Goal: Information Seeking & Learning: Check status

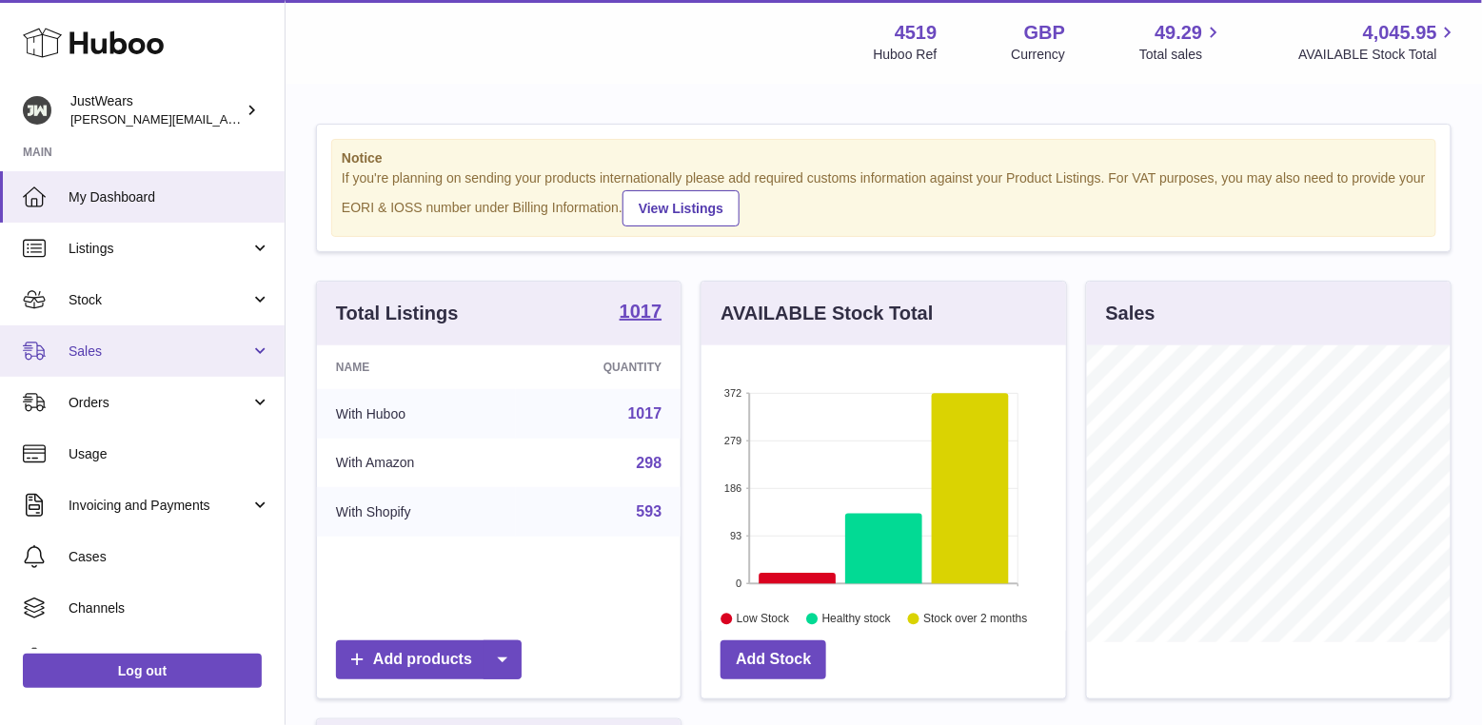
click at [173, 343] on span "Sales" at bounding box center [160, 352] width 182 height 18
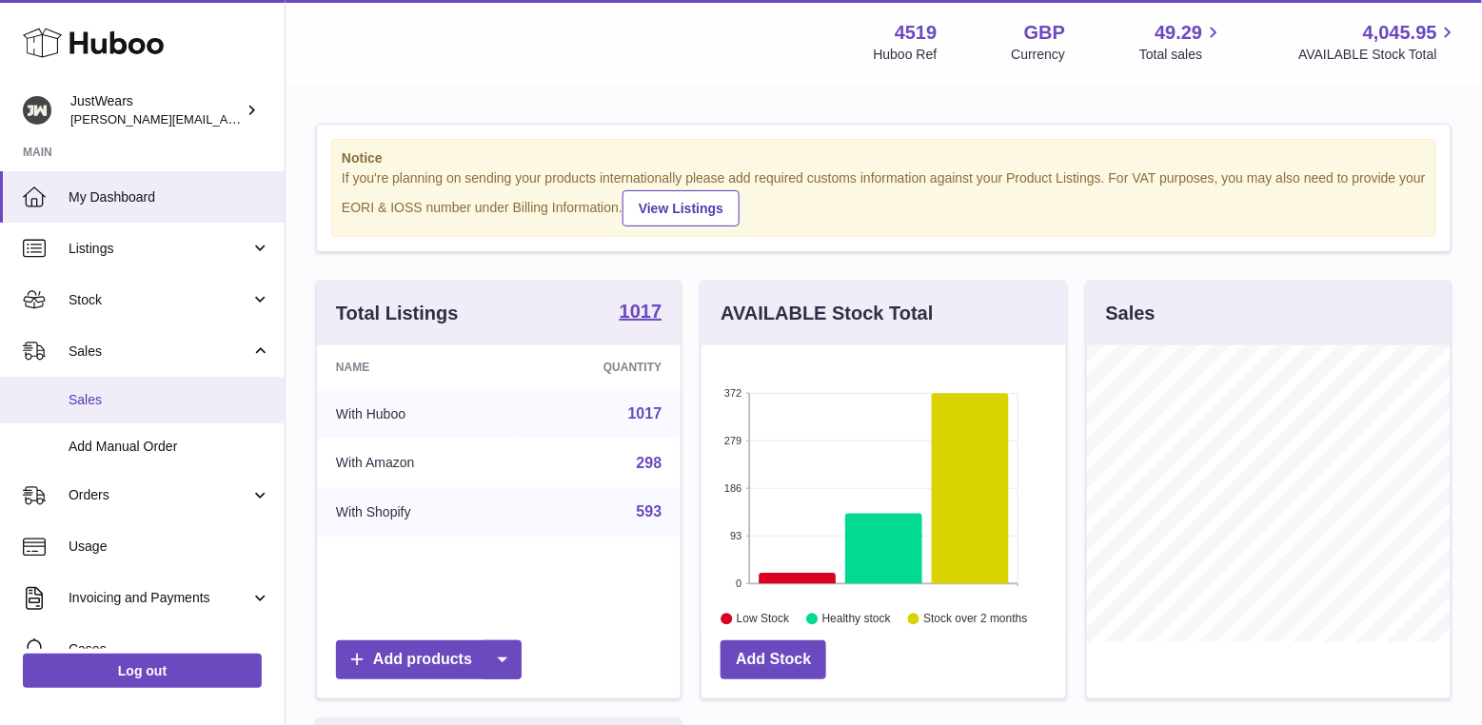
click at [187, 391] on span "Sales" at bounding box center [170, 400] width 202 height 18
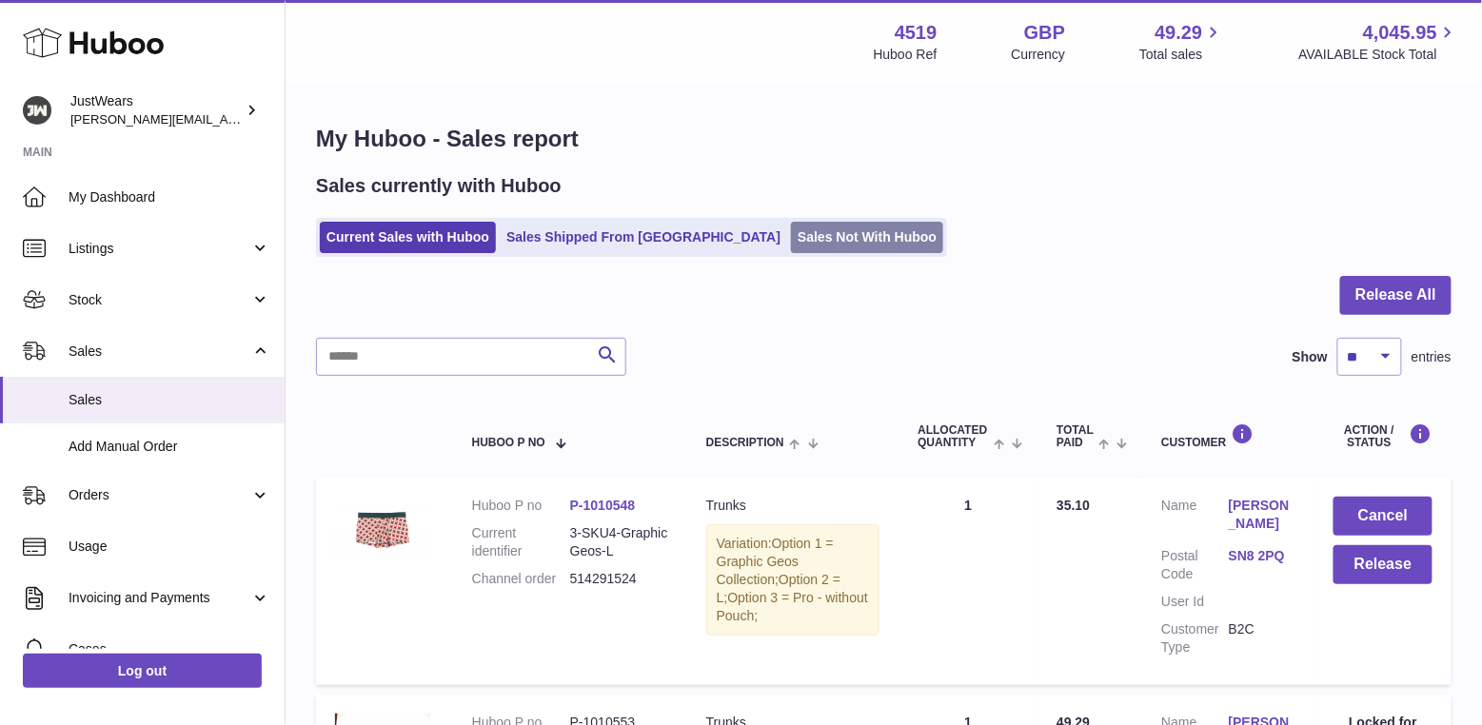
click at [791, 238] on link "Sales Not With Huboo" at bounding box center [867, 237] width 152 height 31
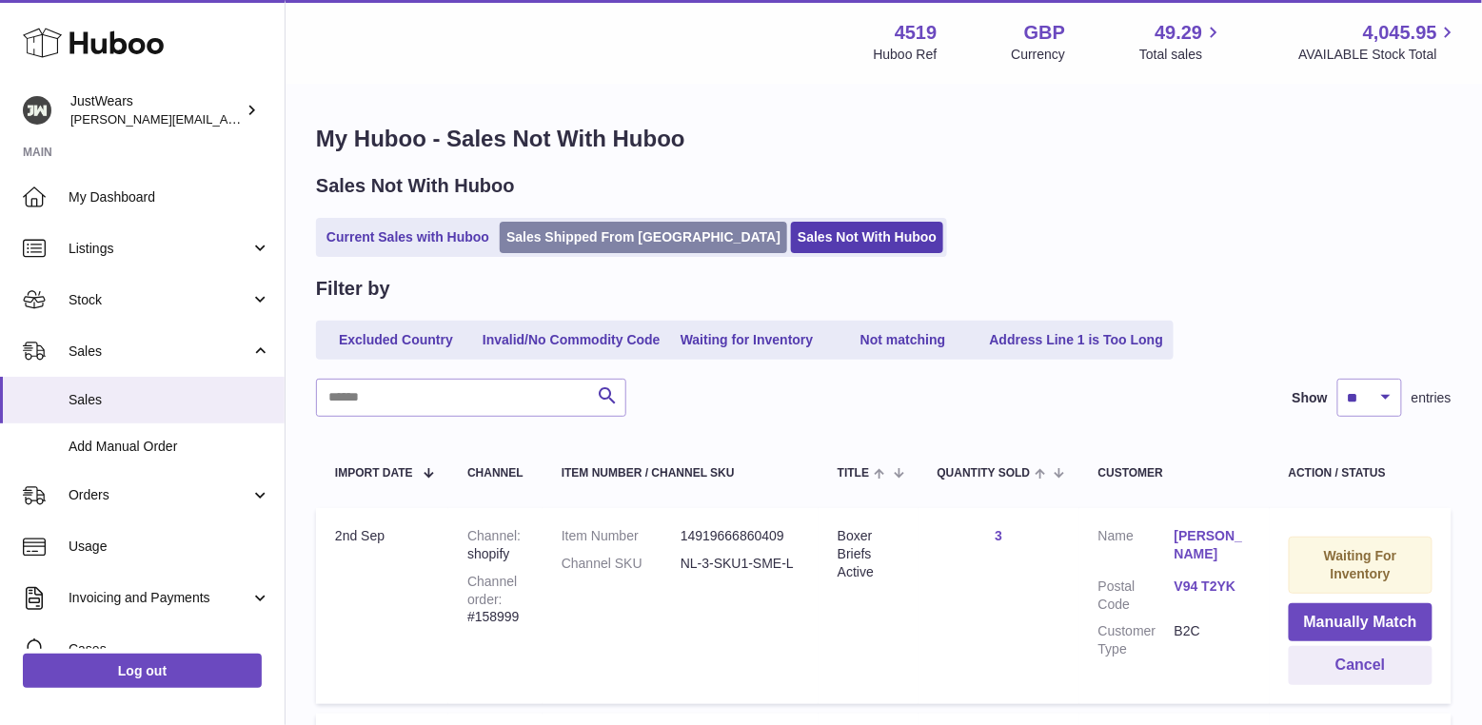
click at [556, 230] on link "Sales Shipped From Huboo" at bounding box center [643, 237] width 287 height 31
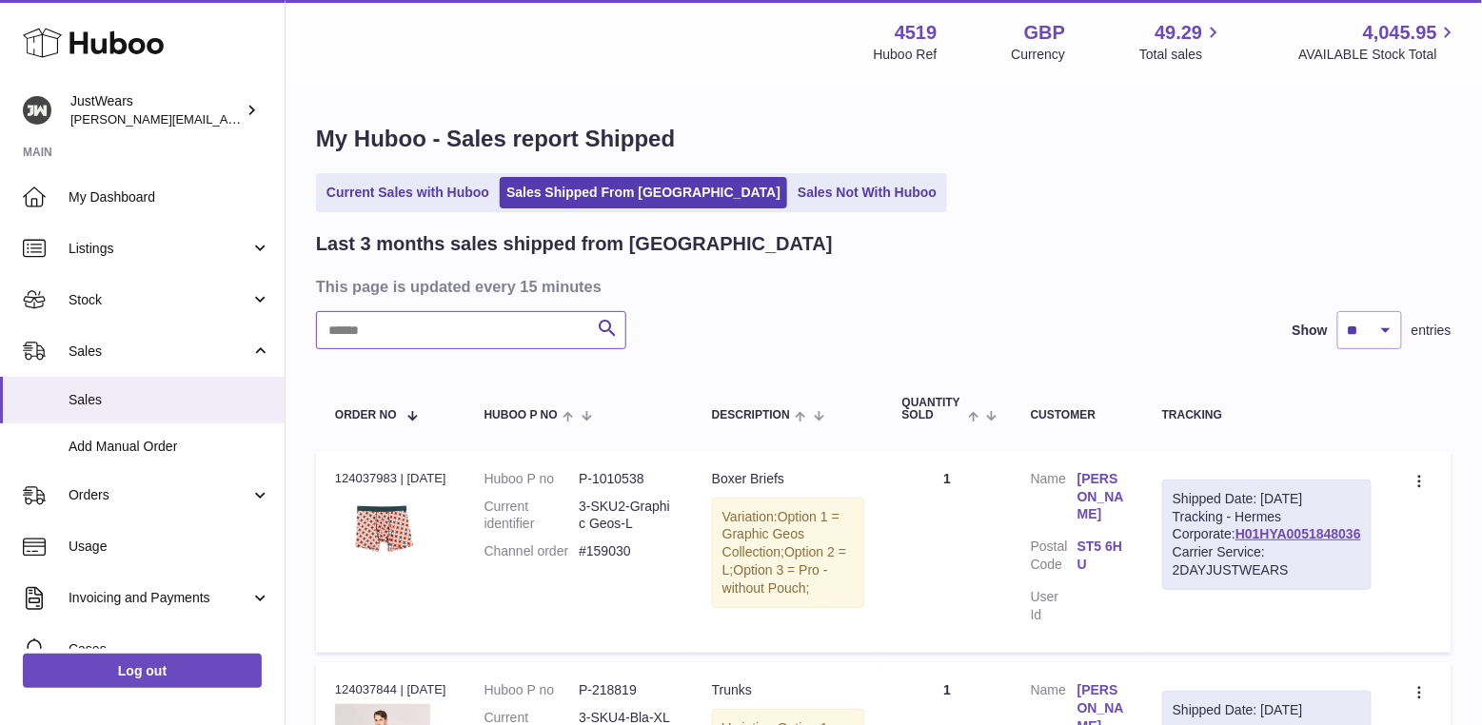
click at [453, 335] on input "text" at bounding box center [471, 330] width 310 height 38
type input "******"
